Goal: Complete application form: Complete application form

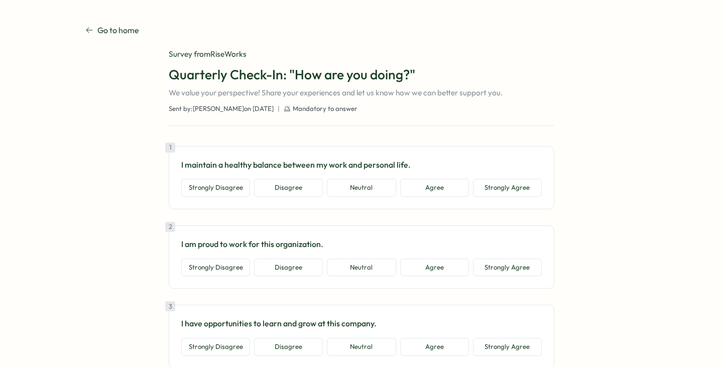
click at [268, 78] on h1 "Quarterly Check-In: "How are you doing?"" at bounding box center [362, 75] width 386 height 18
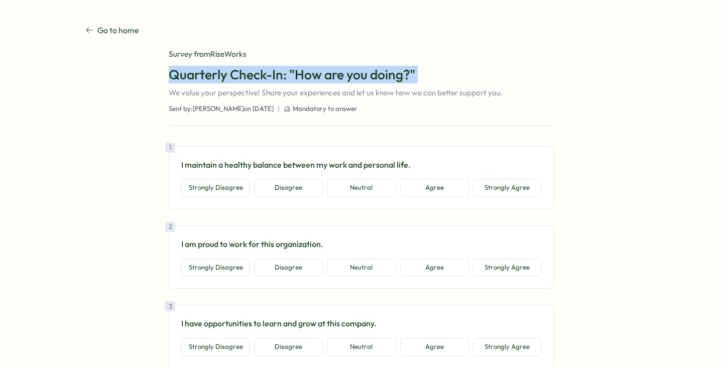
click at [268, 78] on h1 "Quarterly Check-In: "How are you doing?"" at bounding box center [362, 75] width 386 height 18
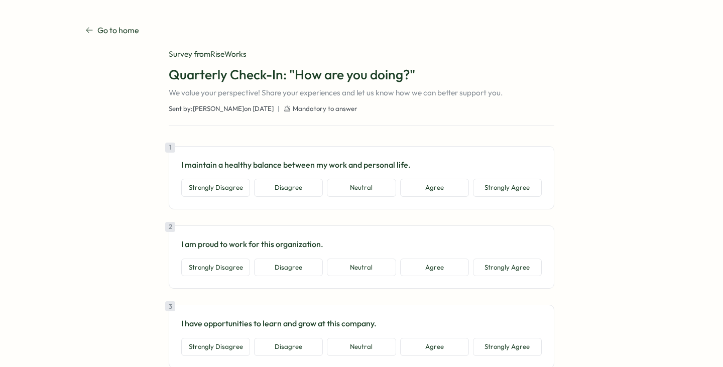
click at [281, 91] on p "We value your perspective! Share your experiences and let us know how we can be…" at bounding box center [362, 92] width 386 height 11
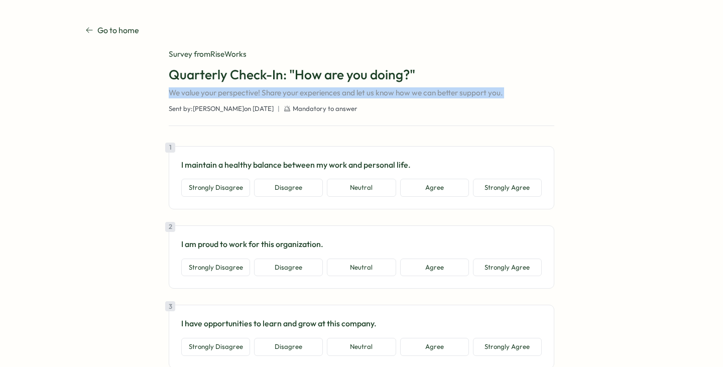
click at [281, 91] on p "We value your perspective! Share your experiences and let us know how we can be…" at bounding box center [362, 92] width 386 height 11
click at [299, 92] on p "We value your perspective! Share your experiences and let us know how we can be…" at bounding box center [362, 92] width 386 height 11
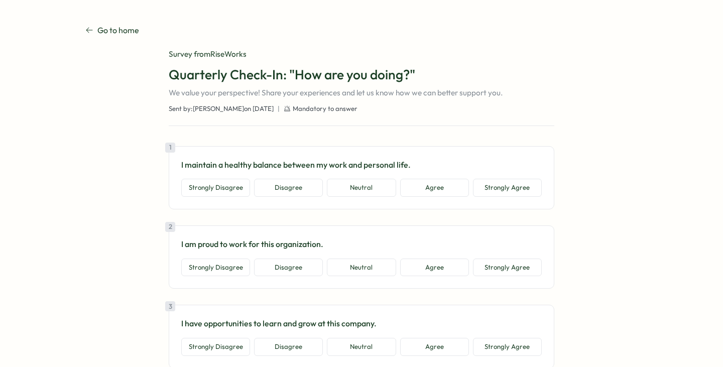
click at [293, 107] on span "Mandatory to answer" at bounding box center [325, 108] width 65 height 9
click at [306, 90] on p "We value your perspective! Share your experiences and let us know how we can be…" at bounding box center [362, 92] width 386 height 11
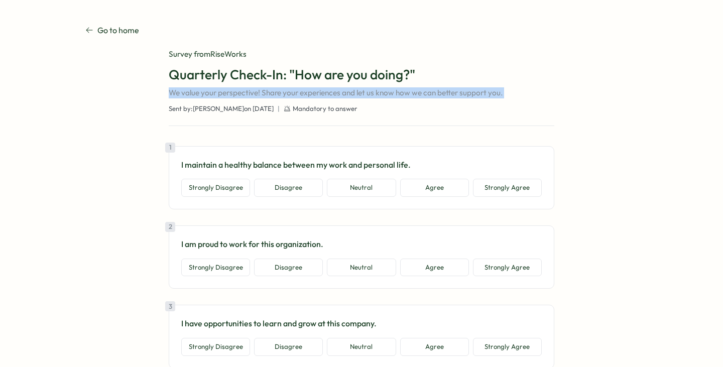
click at [306, 90] on p "We value your perspective! Share your experiences and let us know how we can be…" at bounding box center [362, 92] width 386 height 11
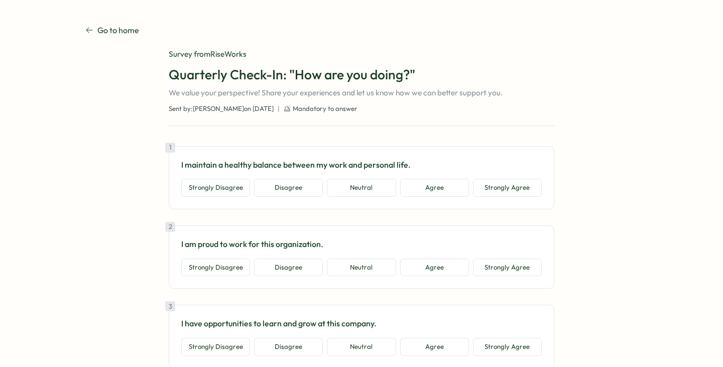
click at [266, 164] on p "I maintain a healthy balance between my work and personal life." at bounding box center [361, 165] width 361 height 13
click at [410, 189] on button "Agree" at bounding box center [434, 188] width 69 height 18
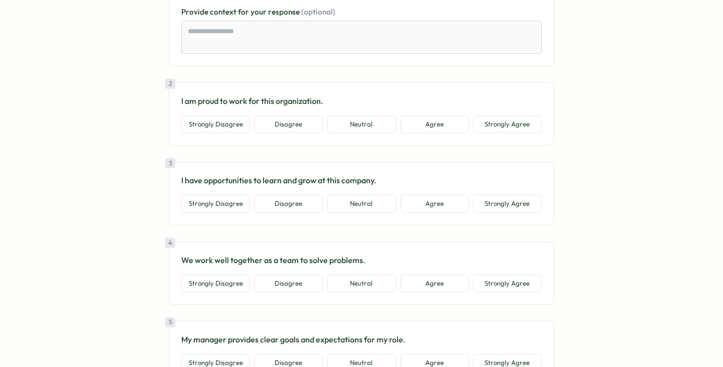
scroll to position [204, 0]
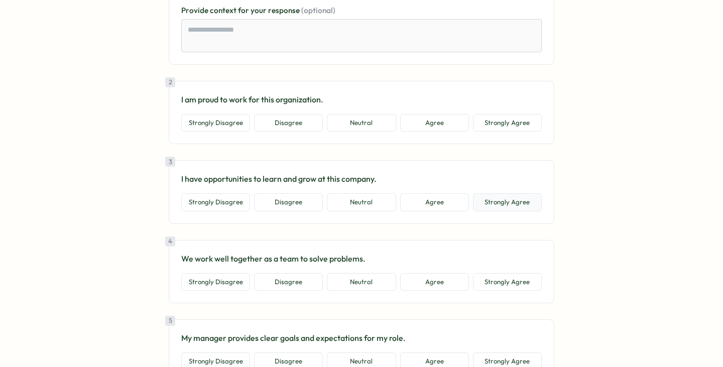
click at [508, 200] on button "Strongly Agree" at bounding box center [507, 202] width 69 height 18
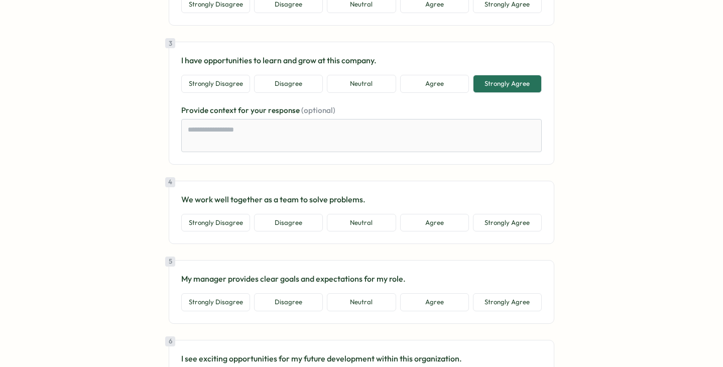
scroll to position [324, 0]
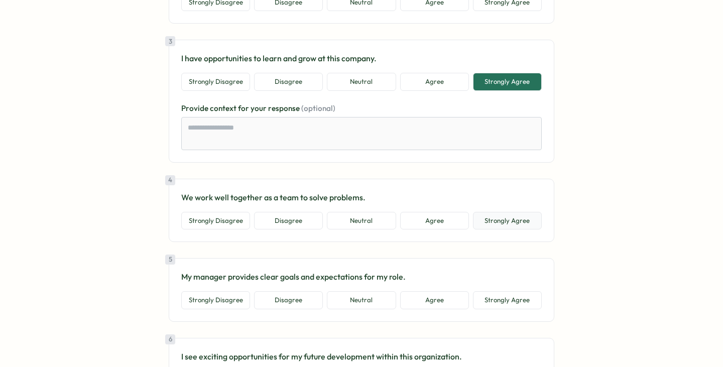
click at [507, 218] on button "Strongly Agree" at bounding box center [507, 221] width 69 height 18
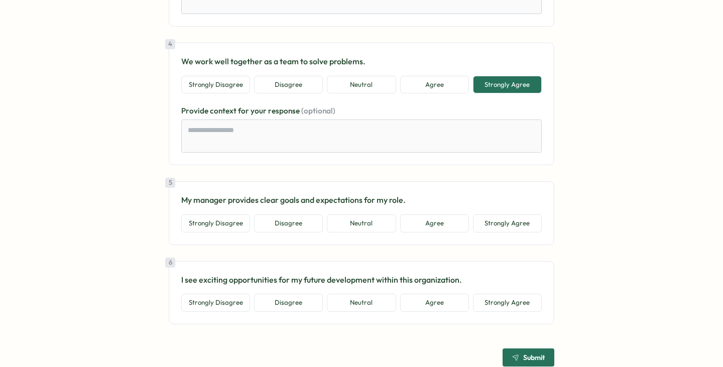
scroll to position [463, 0]
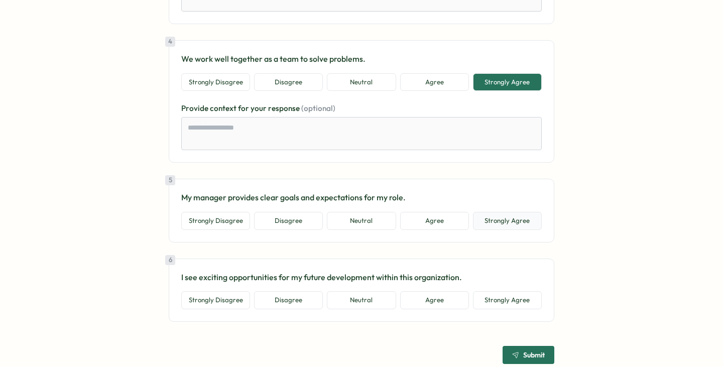
click at [509, 224] on button "Strongly Agree" at bounding box center [507, 221] width 69 height 18
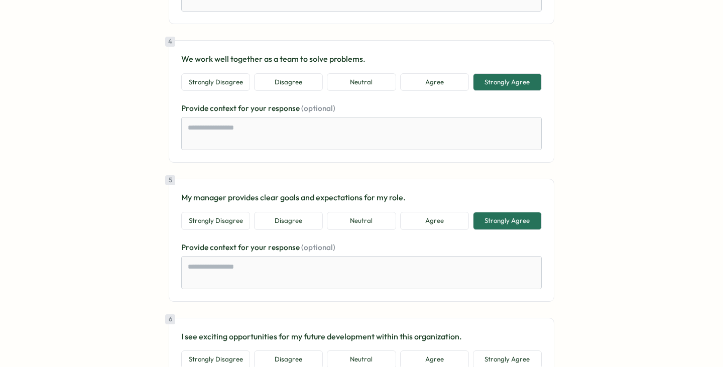
scroll to position [543, 0]
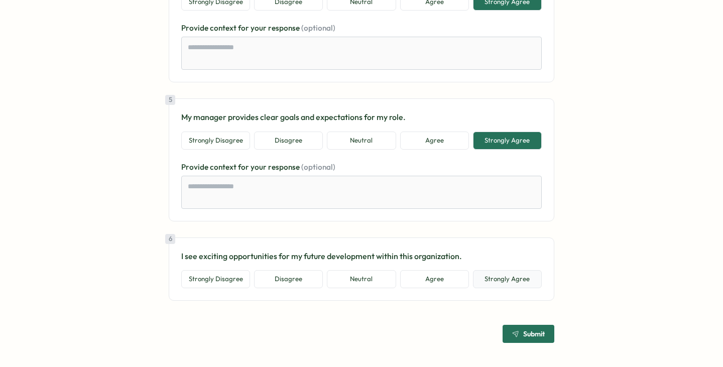
click at [513, 282] on button "Strongly Agree" at bounding box center [507, 279] width 69 height 18
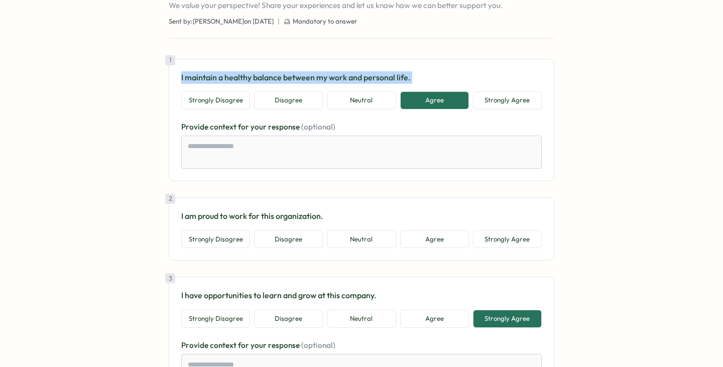
scroll to position [87, 0]
click at [509, 238] on button "Strongly Agree" at bounding box center [507, 240] width 69 height 18
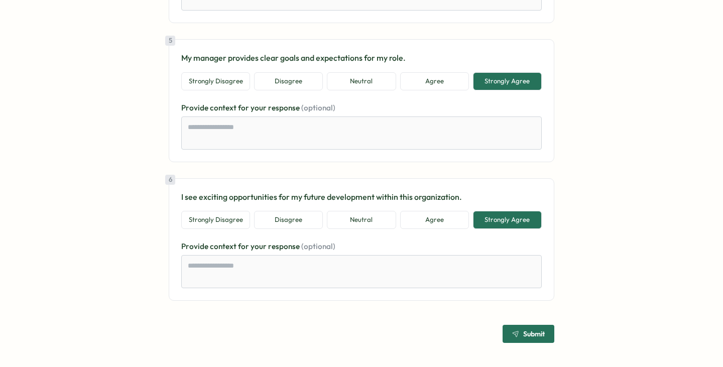
scroll to position [589, 0]
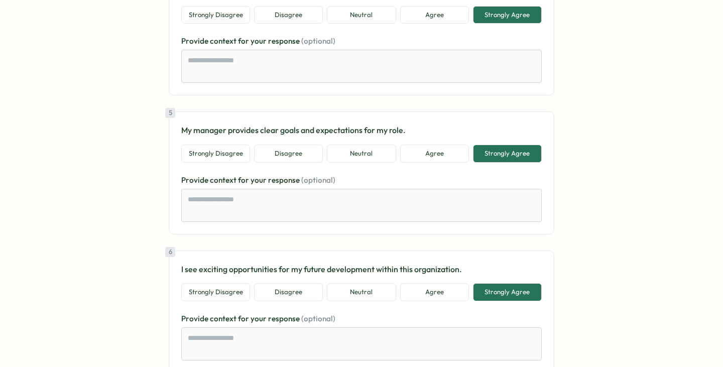
click at [325, 271] on p "I see exciting opportunities for my future development within this organization." at bounding box center [361, 269] width 361 height 13
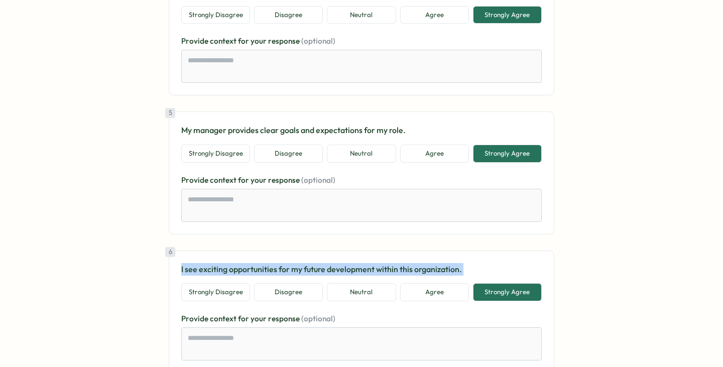
click at [325, 271] on p "I see exciting opportunities for my future development within this organization." at bounding box center [361, 269] width 361 height 13
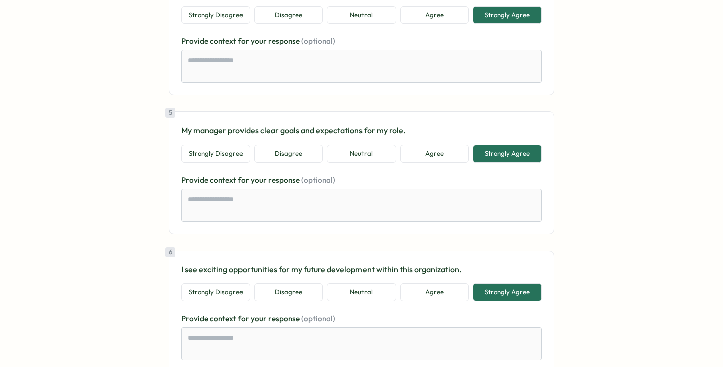
click at [298, 128] on p "My manager provides clear goals and expectations for my role." at bounding box center [361, 130] width 361 height 13
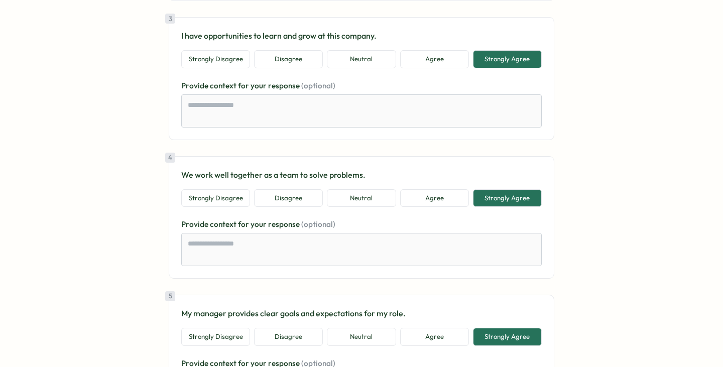
scroll to position [404, 0]
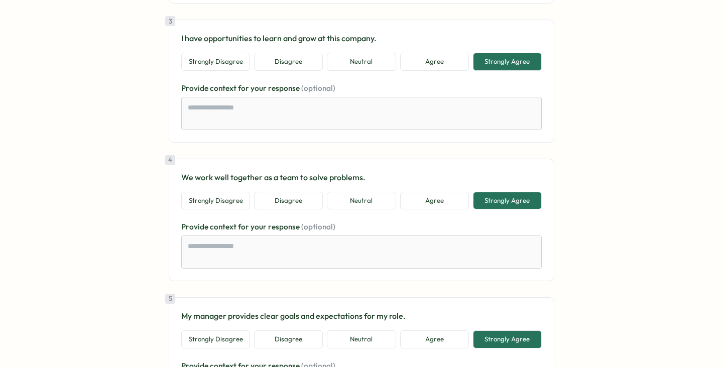
click at [272, 176] on p "We work well together as a team to solve problems." at bounding box center [361, 177] width 361 height 13
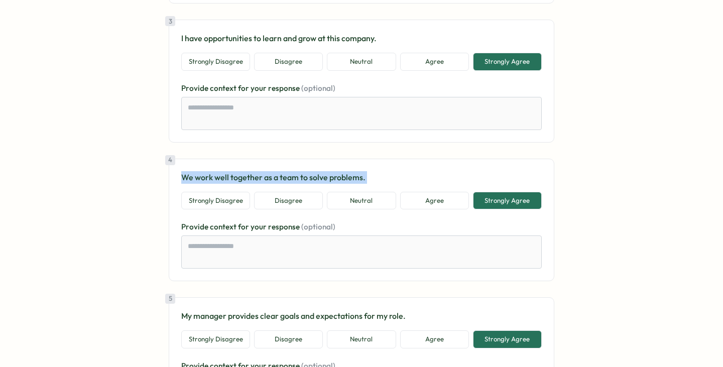
click at [272, 176] on p "We work well together as a team to solve problems." at bounding box center [361, 177] width 361 height 13
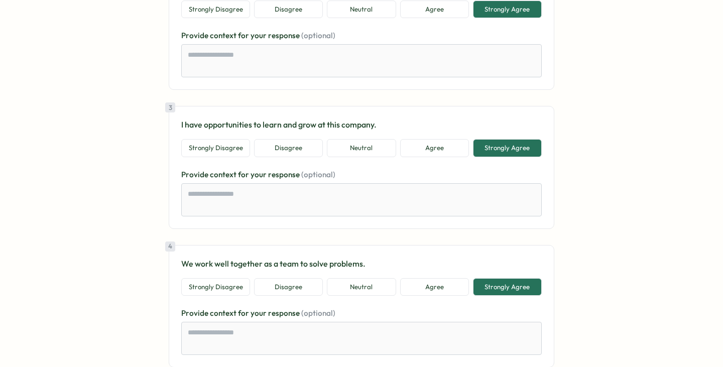
scroll to position [317, 0]
click at [319, 129] on p "I have opportunities to learn and grow at this company." at bounding box center [361, 125] width 361 height 13
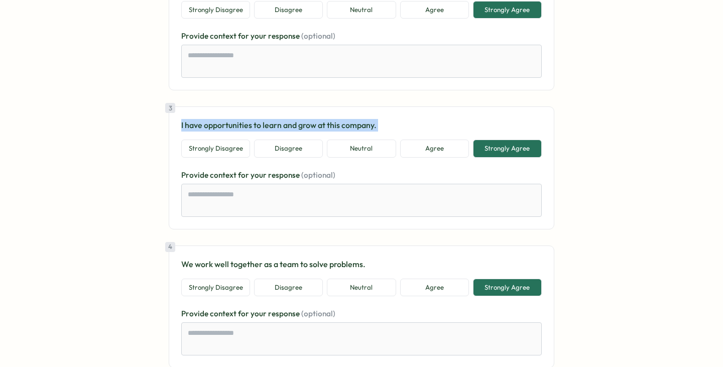
click at [319, 129] on p "I have opportunities to learn and grow at this company." at bounding box center [361, 125] width 361 height 13
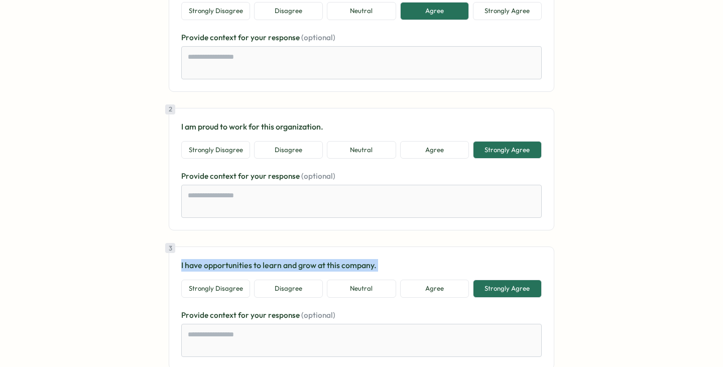
scroll to position [176, 0]
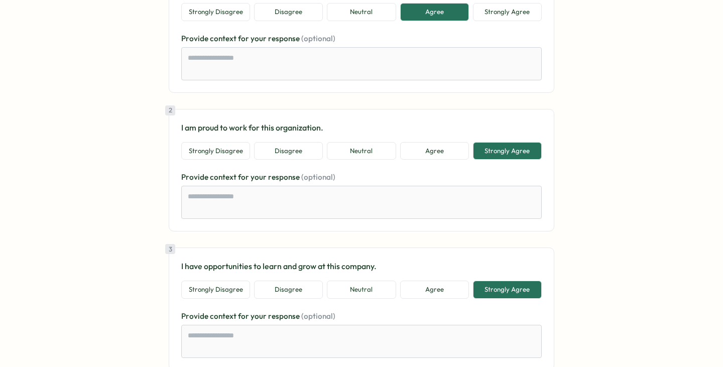
click at [299, 122] on p "I am proud to work for this organization." at bounding box center [361, 128] width 361 height 13
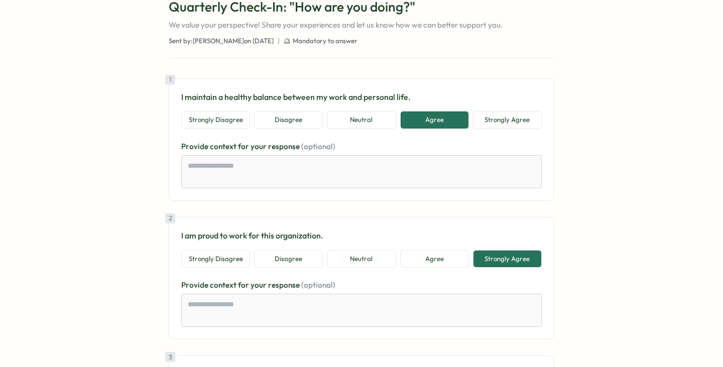
scroll to position [62, 0]
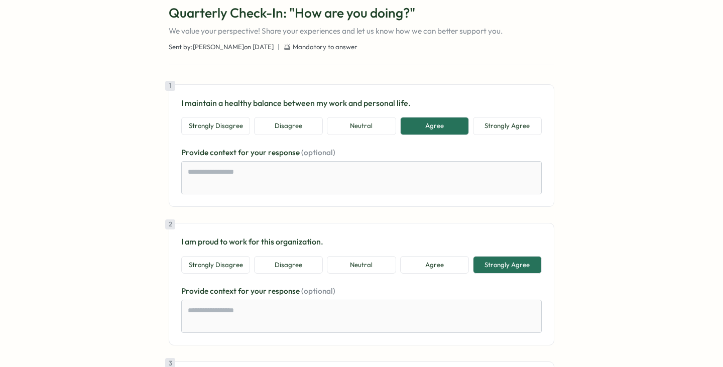
click at [363, 106] on p "I maintain a healthy balance between my work and personal life." at bounding box center [361, 103] width 361 height 13
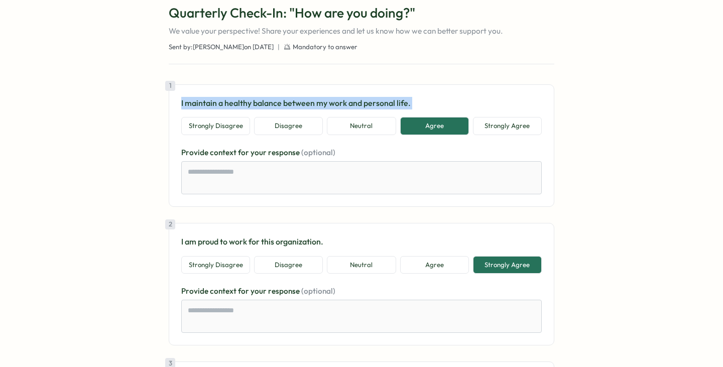
click at [363, 106] on p "I maintain a healthy balance between my work and personal life." at bounding box center [361, 103] width 361 height 13
click at [380, 103] on p "I maintain a healthy balance between my work and personal life." at bounding box center [361, 103] width 361 height 13
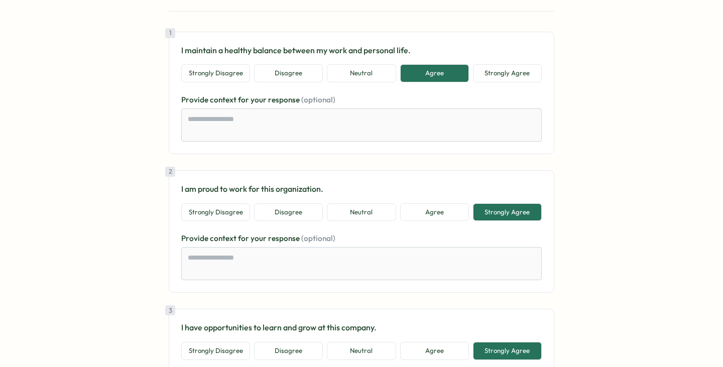
scroll to position [115, 0]
click at [278, 188] on p "I am proud to work for this organization." at bounding box center [361, 188] width 361 height 13
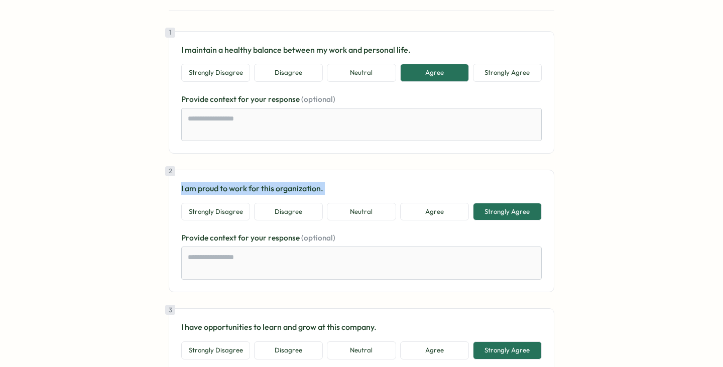
click at [278, 188] on p "I am proud to work for this organization." at bounding box center [361, 188] width 361 height 13
click at [431, 208] on button "Agree" at bounding box center [434, 212] width 69 height 18
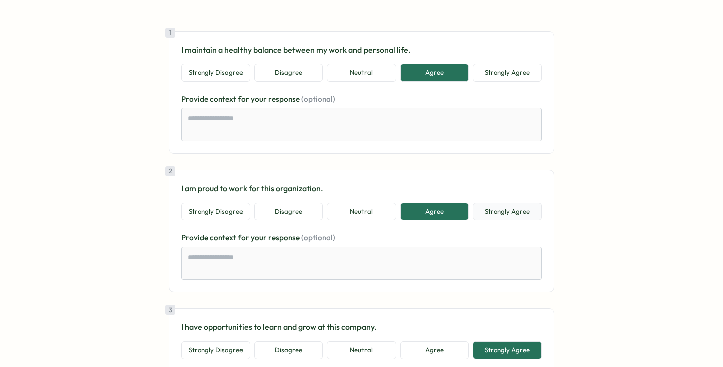
click at [507, 213] on button "Strongly Agree" at bounding box center [507, 212] width 69 height 18
type textarea "*"
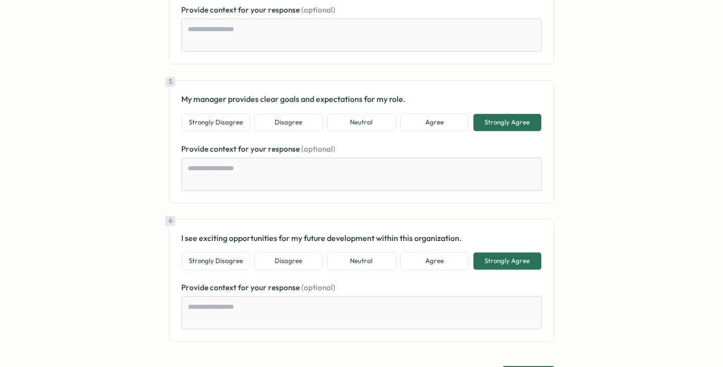
scroll to position [662, 0]
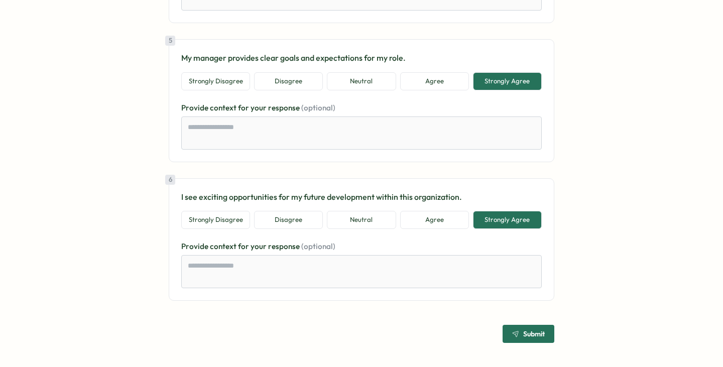
click at [536, 329] on span "Submit" at bounding box center [528, 333] width 33 height 17
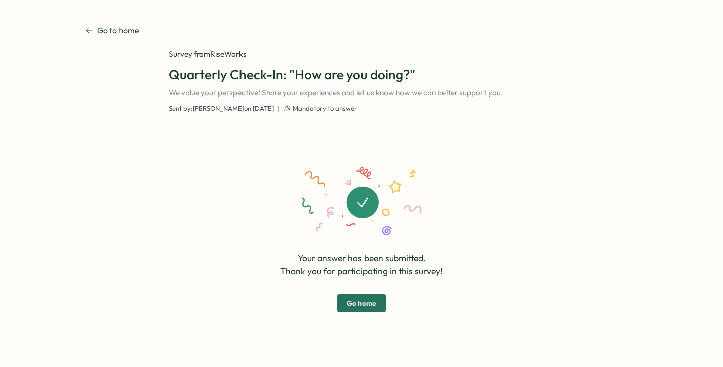
click at [367, 300] on span "Go home" at bounding box center [361, 303] width 29 height 17
